Goal: Find contact information: Find contact information

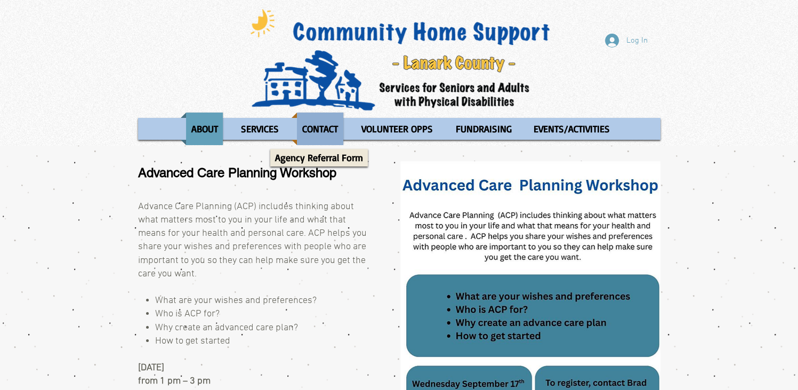
click at [304, 133] on p "CONTACT" at bounding box center [319, 128] width 45 height 33
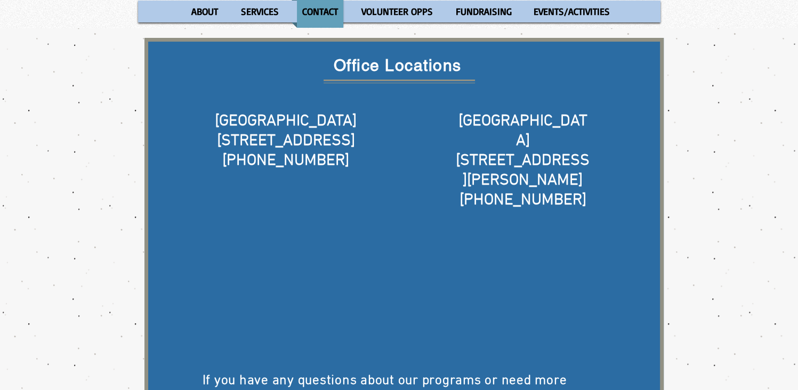
scroll to position [107, 0]
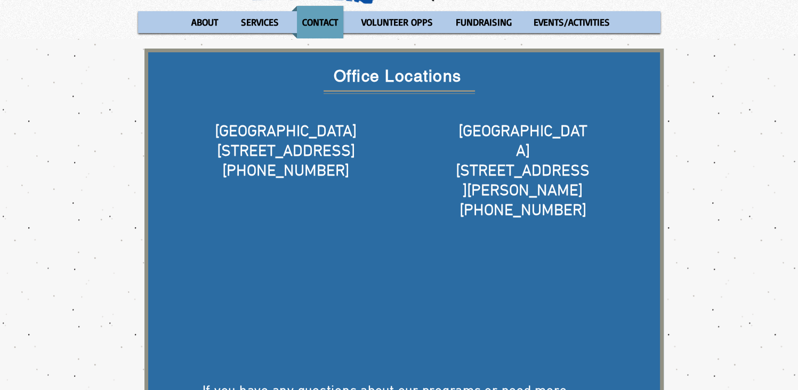
click at [734, 175] on div "main content" at bounding box center [399, 344] width 798 height 610
